Goal: Navigation & Orientation: Find specific page/section

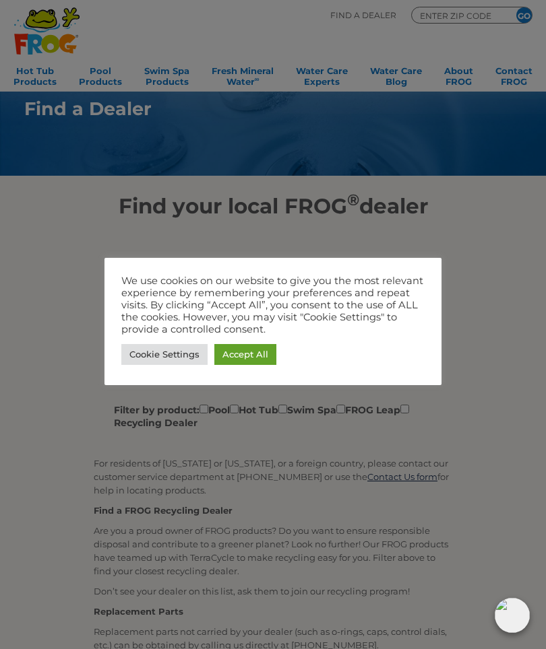
click at [498, 265] on div at bounding box center [273, 324] width 546 height 649
click at [270, 358] on link "Accept All" at bounding box center [245, 354] width 62 height 21
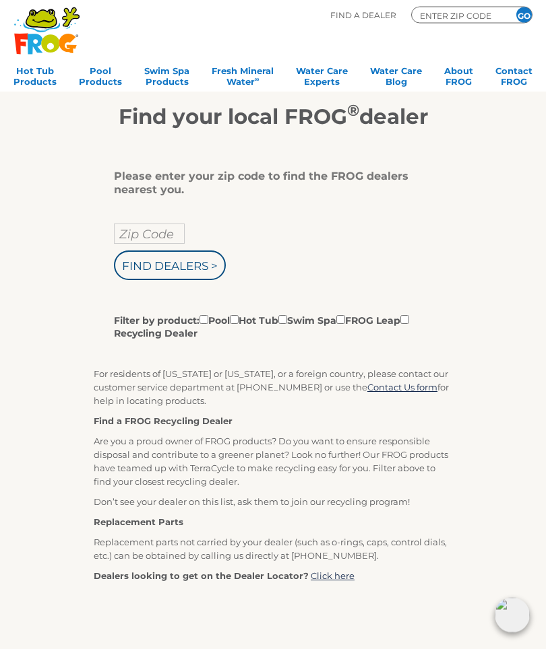
scroll to position [61, 0]
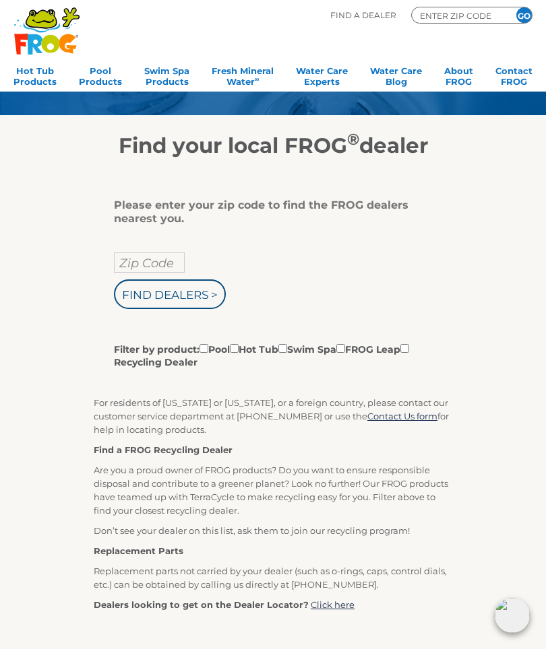
click at [250, 346] on label "Filter by product: Pool Hot Tub Swim Spa FROG Leap Recycling Dealer" at bounding box center [268, 355] width 308 height 28
click at [208, 346] on input "Filter by product: Pool Hot Tub Swim Spa FROG Leap Recycling Dealer" at bounding box center [203, 348] width 9 height 9
click at [208, 349] on input "Filter by product: Pool Hot Tub Swim Spa FROG Leap Recycling Dealer" at bounding box center [203, 348] width 9 height 9
click at [286, 346] on label "Filter by product: Pool Hot Tub Swim Spa FROG Leap Recycling Dealer" at bounding box center [268, 355] width 308 height 28
click at [208, 346] on input "Filter by product: Pool Hot Tub Swim Spa FROG Leap Recycling Dealer" at bounding box center [203, 348] width 9 height 9
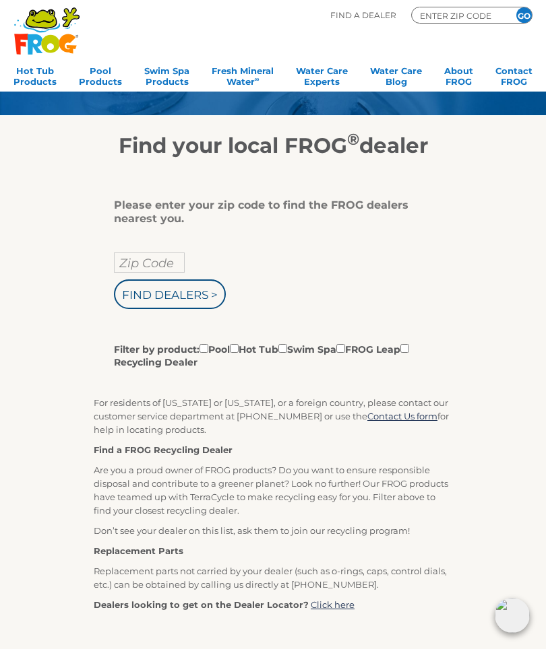
checkbox input "true"
click at [287, 347] on input "Filter by product: Pool Hot Tub Swim Spa FROG Leap Recycling Dealer" at bounding box center [282, 348] width 9 height 9
checkbox input "true"
click at [261, 345] on label "Filter by product: Pool Hot Tub Swim Spa FROG Leap Recycling Dealer" at bounding box center [268, 355] width 308 height 28
click at [208, 345] on input "Filter by product: Pool Hot Tub Swim Spa FROG Leap Recycling Dealer" at bounding box center [203, 348] width 9 height 9
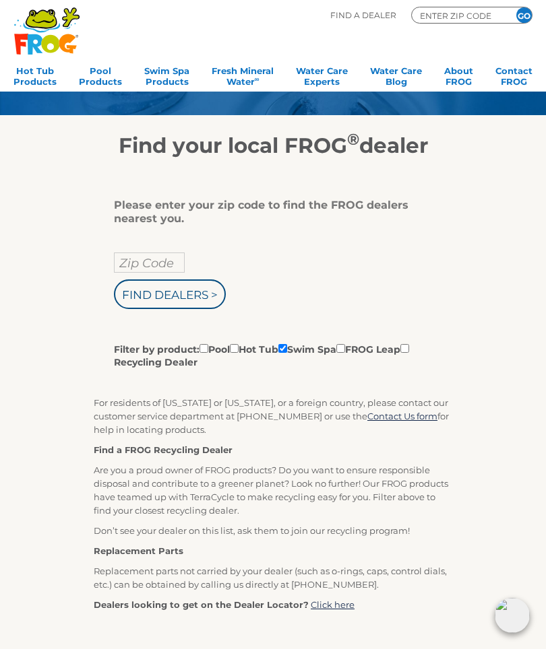
click at [254, 347] on label "Filter by product: Pool Hot Tub Swim Spa FROG Leap Recycling Dealer" at bounding box center [268, 355] width 308 height 28
click at [208, 347] on input "Filter by product: Pool Hot Tub Swim Spa FROG Leap Recycling Dealer" at bounding box center [203, 348] width 9 height 9
click at [208, 348] on input "Filter by product: Pool Hot Tub Swim Spa FROG Leap Recycling Dealer" at bounding box center [203, 348] width 9 height 9
checkbox input "false"
click at [287, 350] on input "Filter by product: Pool Hot Tub Swim Spa FROG Leap Recycling Dealer" at bounding box center [282, 348] width 9 height 9
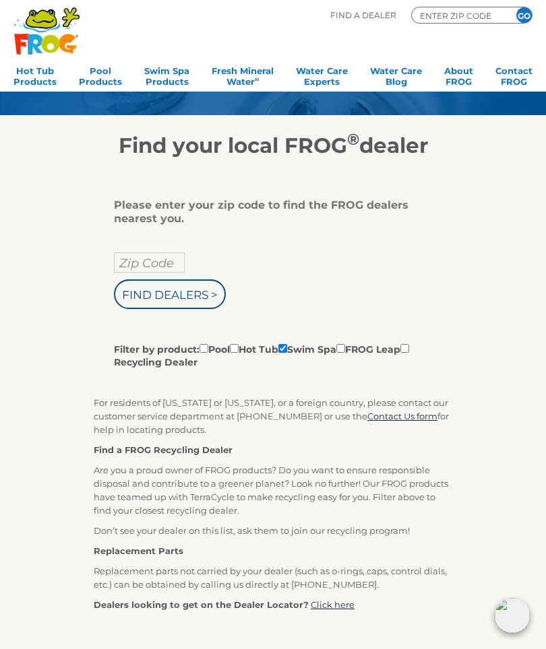
checkbox input "false"
click at [277, 348] on label "Filter by product: Pool Hot Tub Swim Spa FROG Leap Recycling Dealer" at bounding box center [268, 355] width 308 height 28
click at [208, 348] on input "Filter by product: Pool Hot Tub Swim Spa FROG Leap Recycling Dealer" at bounding box center [203, 348] width 9 height 9
click at [280, 352] on label "Filter by product: Pool Hot Tub Swim Spa FROG Leap Recycling Dealer" at bounding box center [268, 355] width 308 height 28
click at [208, 352] on input "Filter by product: Pool Hot Tub Swim Spa FROG Leap Recycling Dealer" at bounding box center [203, 348] width 9 height 9
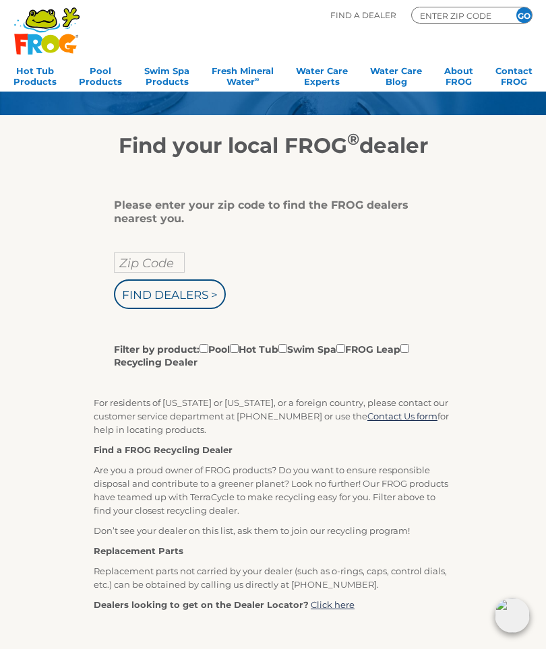
click at [318, 345] on label "Filter by product: Pool Hot Tub Swim Spa FROG Leap Recycling Dealer" at bounding box center [268, 355] width 308 height 28
click at [208, 345] on input "Filter by product: Pool Hot Tub Swim Spa FROG Leap Recycling Dealer" at bounding box center [203, 348] width 9 height 9
click at [307, 345] on label "Filter by product: Pool Hot Tub Swim Spa FROG Leap Recycling Dealer" at bounding box center [268, 355] width 308 height 28
click at [208, 345] on input "Filter by product: Pool Hot Tub Swim Spa FROG Leap Recycling Dealer" at bounding box center [203, 348] width 9 height 9
click at [338, 358] on label "Filter by product: Pool Hot Tub Swim Spa FROG Leap Recycling Dealer" at bounding box center [268, 355] width 308 height 28
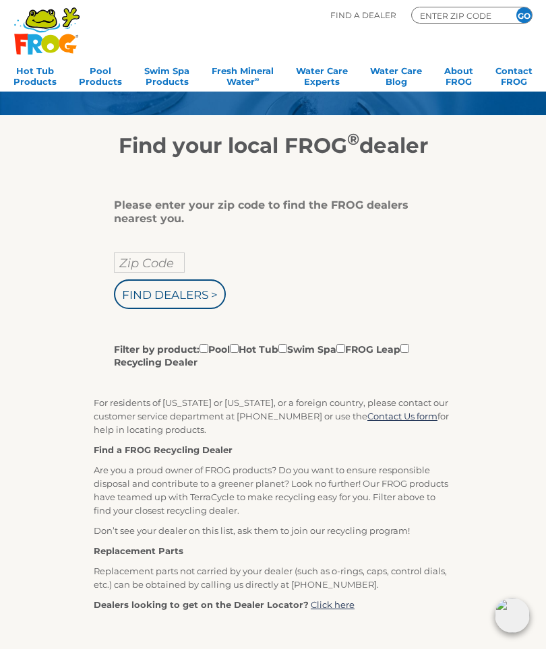
click at [208, 353] on input "Filter by product: Pool Hot Tub Swim Spa FROG Leap Recycling Dealer" at bounding box center [203, 348] width 9 height 9
click at [304, 303] on div "Zip Code Find Dealers > Filter by product: Pool Hot Tub Swim Spa FROG Leap Recy…" at bounding box center [268, 311] width 308 height 117
click at [259, 315] on div "Zip Code Find Dealers > Filter by product: Pool Hot Tub Swim Spa FROG Leap Recy…" at bounding box center [268, 311] width 308 height 117
click at [275, 367] on label "Filter by product: Pool Hot Tub Swim Spa FROG Leap Recycling Dealer" at bounding box center [268, 355] width 308 height 28
click at [208, 353] on input "Filter by product: Pool Hot Tub Swim Spa FROG Leap Recycling Dealer" at bounding box center [203, 348] width 9 height 9
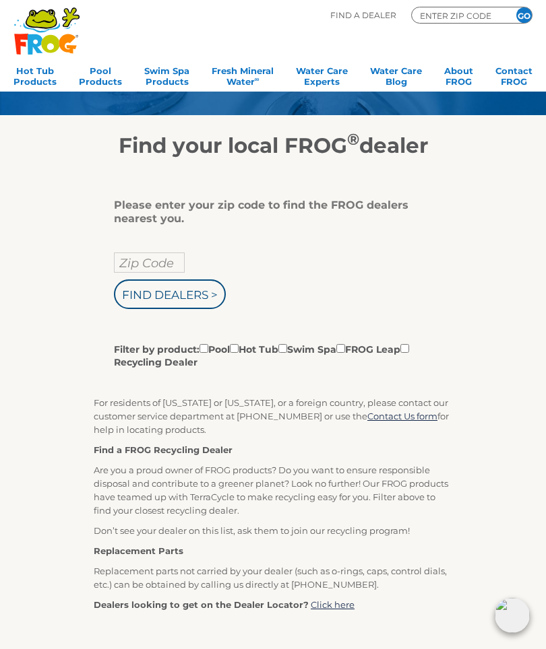
click at [209, 344] on label "Filter by product: Pool Hot Tub Swim Spa FROG Leap Recycling Dealer" at bounding box center [268, 355] width 308 height 28
click at [208, 344] on input "Filter by product: Pool Hot Tub Swim Spa FROG Leap Recycling Dealer" at bounding box center [203, 348] width 9 height 9
click at [216, 346] on label "Filter by product: Pool Hot Tub Swim Spa FROG Leap Recycling Dealer" at bounding box center [268, 355] width 308 height 28
click at [208, 346] on input "Filter by product: Pool Hot Tub Swim Spa FROG Leap Recycling Dealer" at bounding box center [203, 348] width 9 height 9
click at [389, 352] on label "Filter by product: Pool Hot Tub Swim Spa FROG Leap Recycling Dealer" at bounding box center [268, 355] width 308 height 28
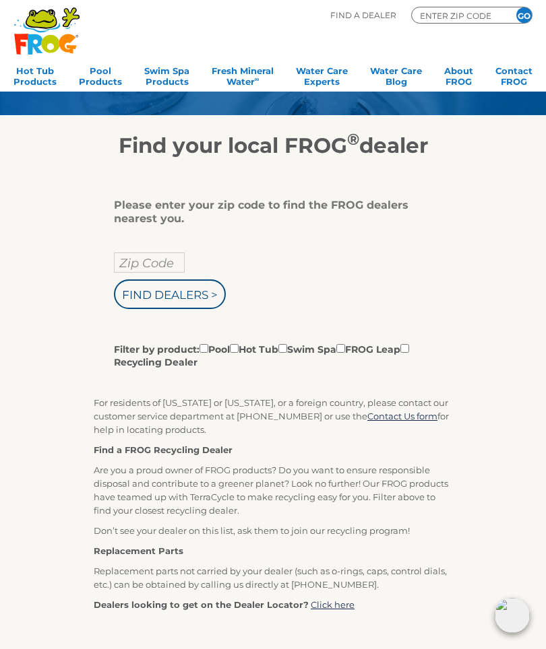
click at [208, 352] on input "Filter by product: Pool Hot Tub Swim Spa FROG Leap Recycling Dealer" at bounding box center [203, 348] width 9 height 9
click at [339, 304] on div "Zip Code Find Dealers > Filter by product: Pool Hot Tub Swim Spa FROG Leap Recy…" at bounding box center [268, 311] width 308 height 117
click at [214, 346] on label "Filter by product: Pool Hot Tub Swim Spa FROG Leap Recycling Dealer" at bounding box center [268, 355] width 308 height 28
click at [208, 346] on input "Filter by product: Pool Hot Tub Swim Spa FROG Leap Recycling Dealer" at bounding box center [203, 348] width 9 height 9
checkbox input "false"
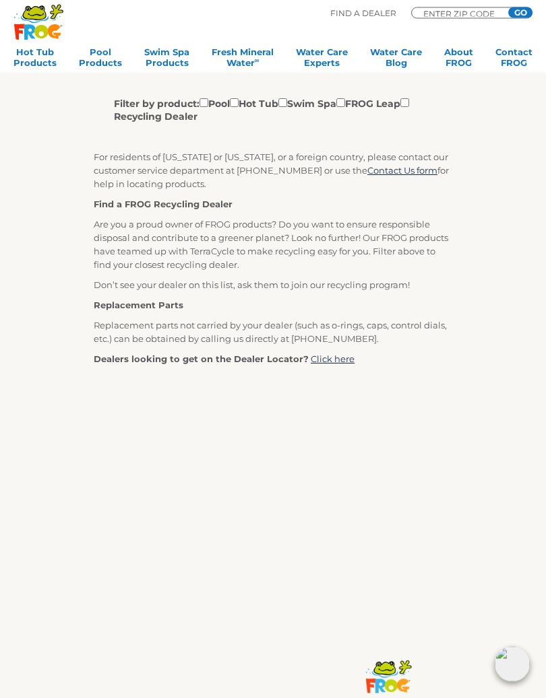
scroll to position [306, 0]
click at [32, 67] on link "Hot Tub Products" at bounding box center [34, 59] width 43 height 27
